Goal: Task Accomplishment & Management: Complete application form

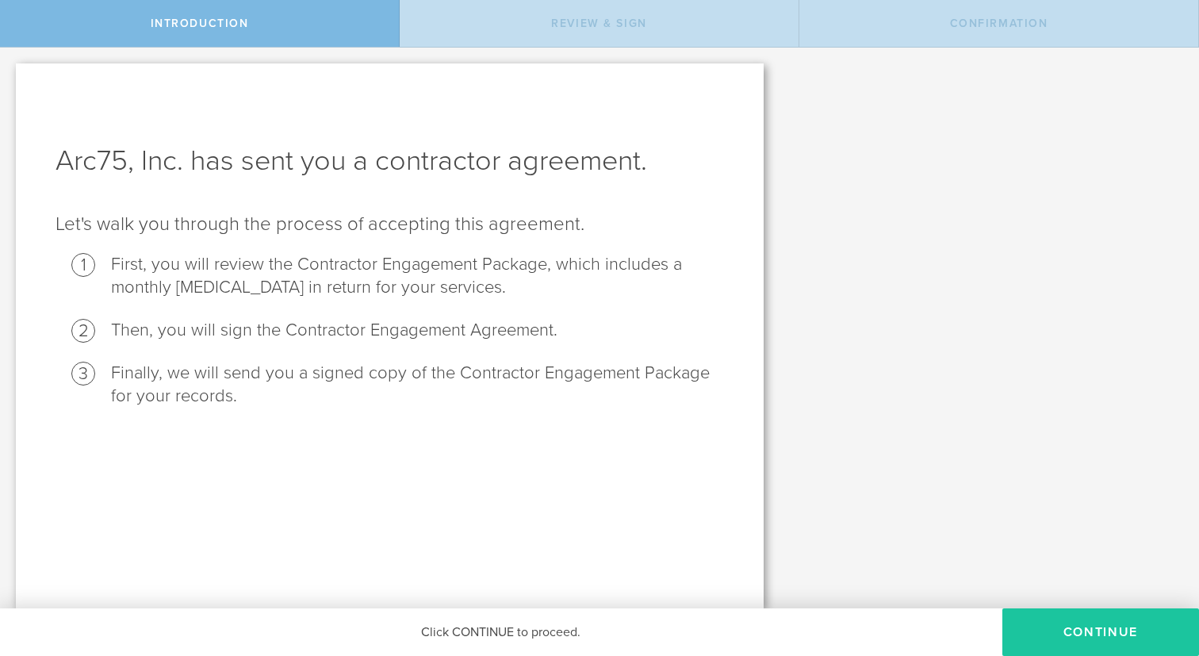
click at [1033, 634] on button "Continue" at bounding box center [1100, 632] width 197 height 48
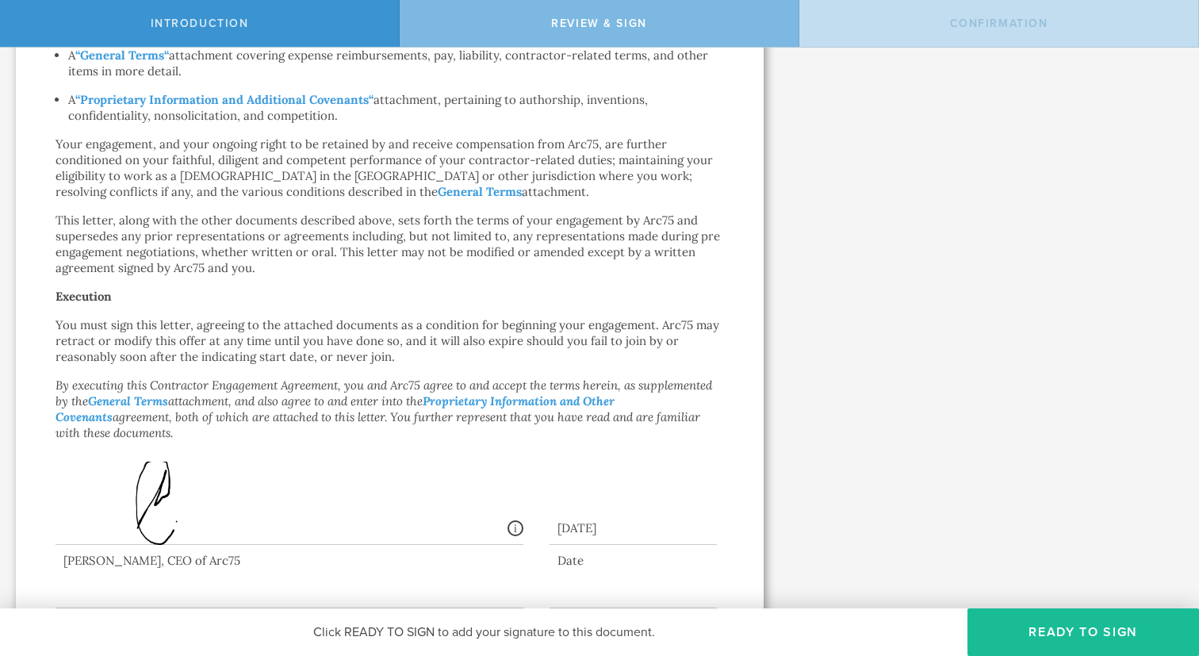
scroll to position [875, 0]
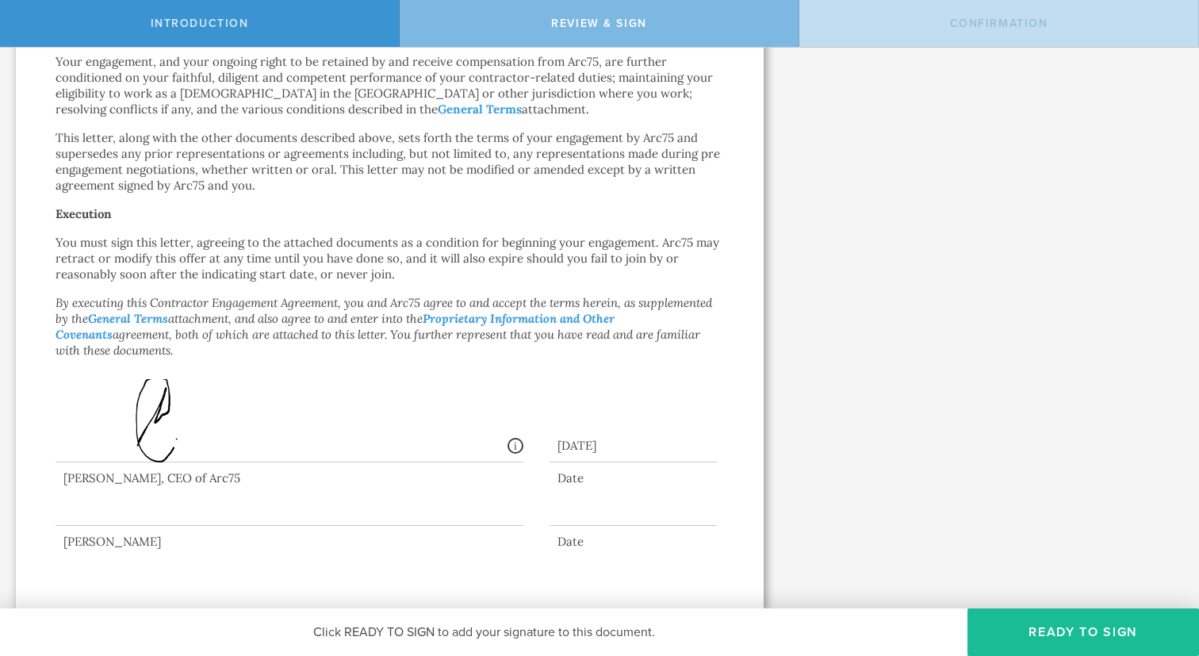
drag, startPoint x: 65, startPoint y: 478, endPoint x: 159, endPoint y: 481, distance: 94.4
click at [159, 481] on div at bounding box center [290, 493] width 468 height 63
drag, startPoint x: 167, startPoint y: 477, endPoint x: 67, endPoint y: 478, distance: 99.9
click at [67, 478] on div at bounding box center [290, 493] width 468 height 63
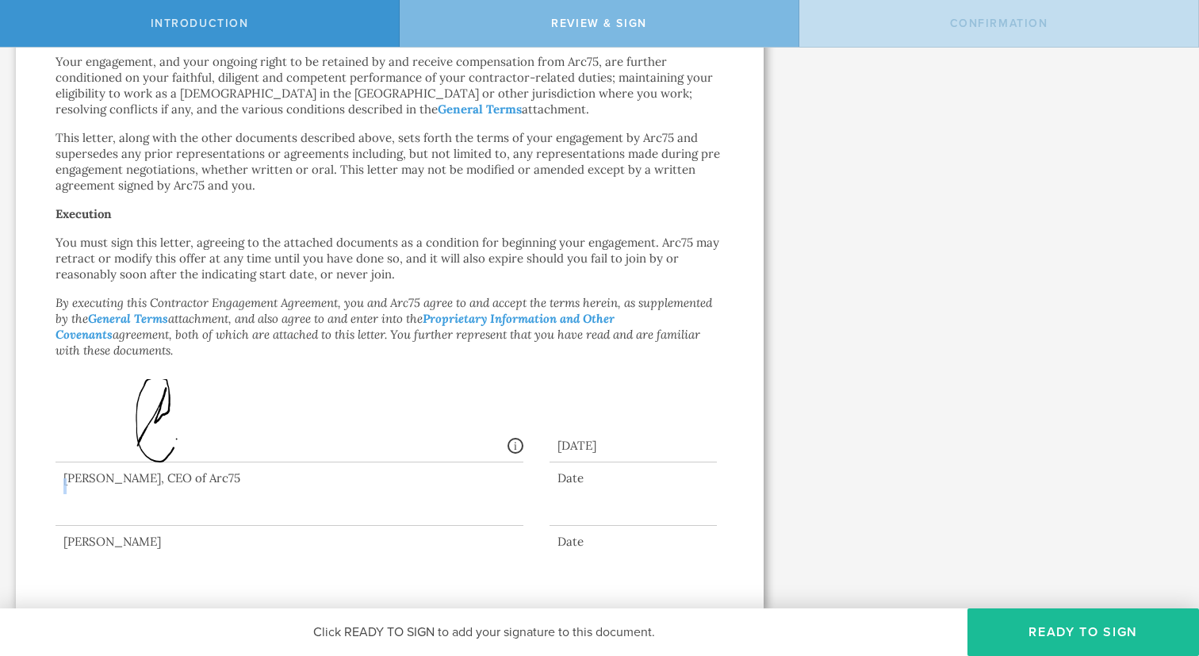
click at [67, 478] on div at bounding box center [290, 493] width 468 height 63
click at [147, 509] on div at bounding box center [290, 493] width 468 height 63
click at [993, 630] on button "Ready to Sign" at bounding box center [1083, 632] width 232 height 48
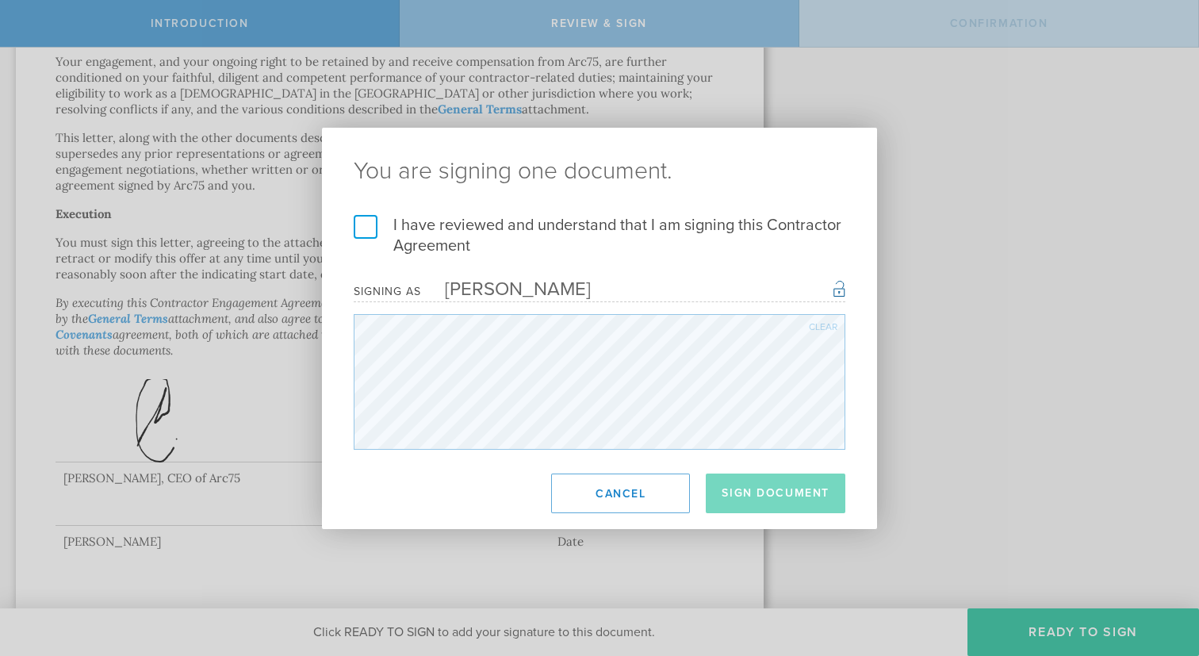
click at [373, 230] on label "I have reviewed and understand that I am signing this Contractor Agreement" at bounding box center [600, 235] width 492 height 41
click at [0, 0] on input "I have reviewed and understand that I am signing this Contractor Agreement" at bounding box center [0, 0] width 0 height 0
click at [761, 488] on button "Sign Document" at bounding box center [776, 493] width 140 height 40
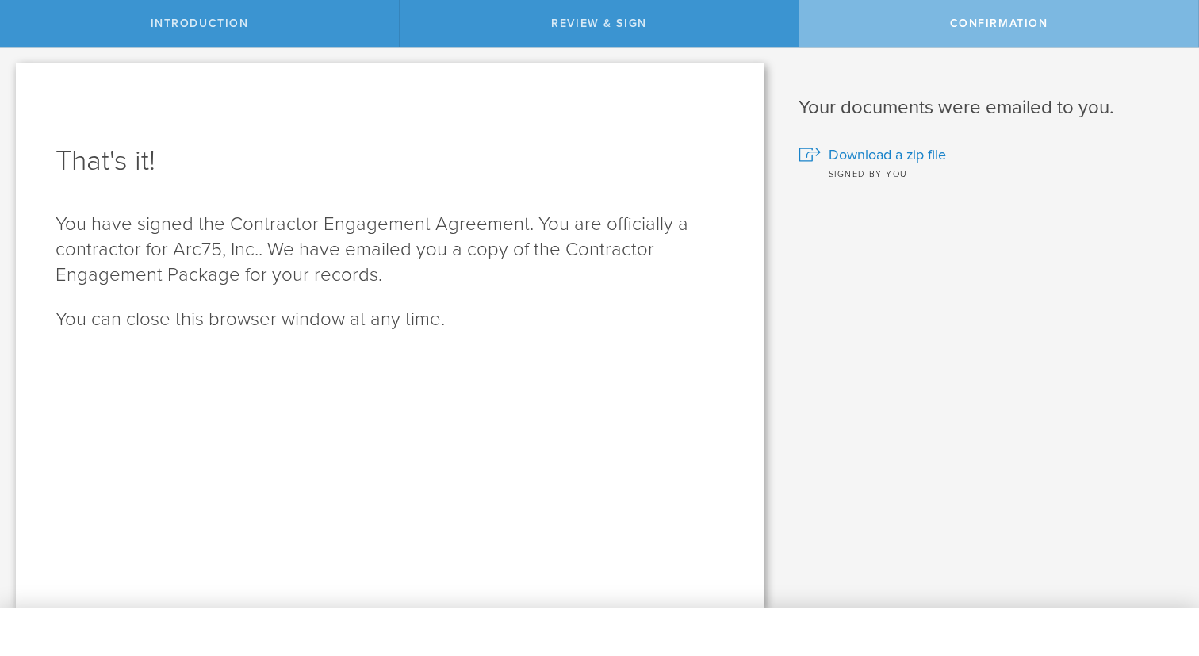
scroll to position [0, 0]
click at [886, 148] on span "Download a zip file" at bounding box center [887, 154] width 117 height 21
